Goal: Navigation & Orientation: Find specific page/section

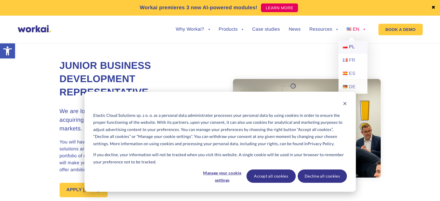
click at [351, 48] on span "PL" at bounding box center [352, 47] width 6 height 5
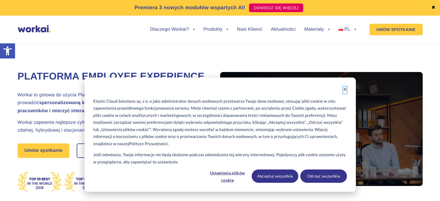
click at [344, 87] on button "Dismiss cookie banner" at bounding box center [345, 89] width 4 height 7
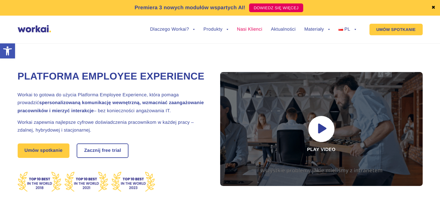
click at [253, 30] on link "Nasi Klienci" at bounding box center [249, 29] width 25 height 5
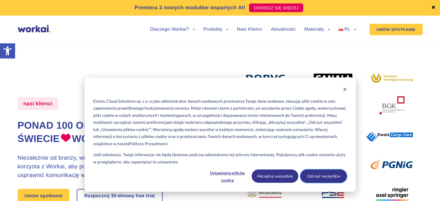
click at [325, 180] on button "Odrzuć wszystkie" at bounding box center [323, 176] width 47 height 13
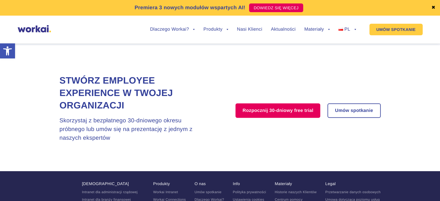
scroll to position [1152, 0]
